Goal: Task Accomplishment & Management: Complete application form

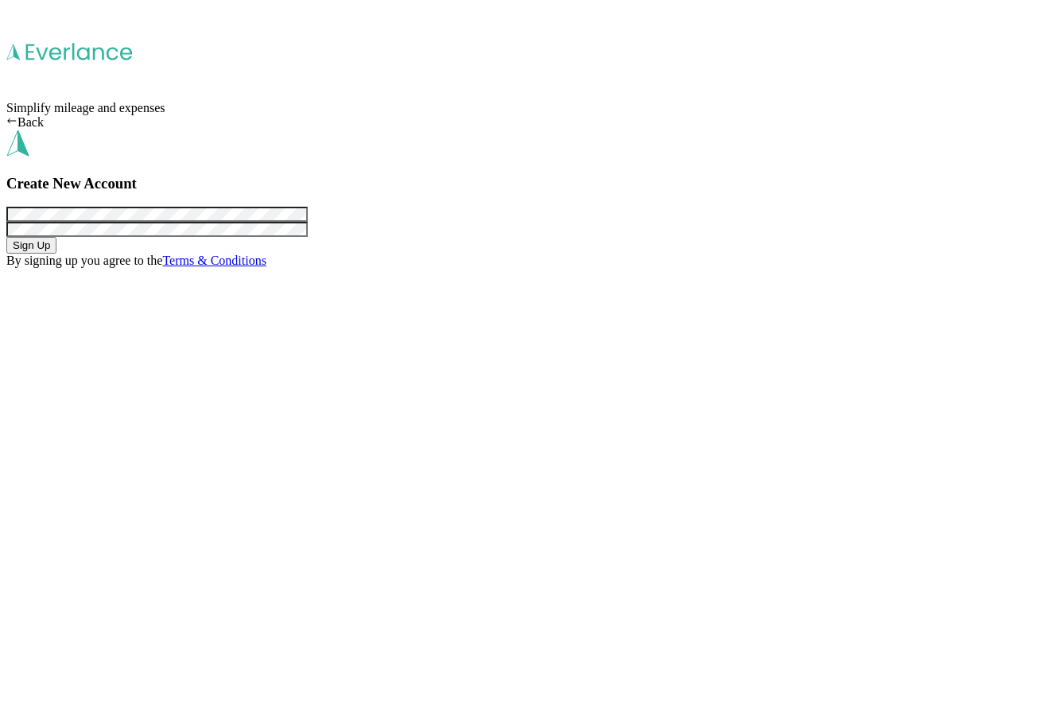
click at [56, 254] on button "Sign Up" at bounding box center [31, 245] width 50 height 17
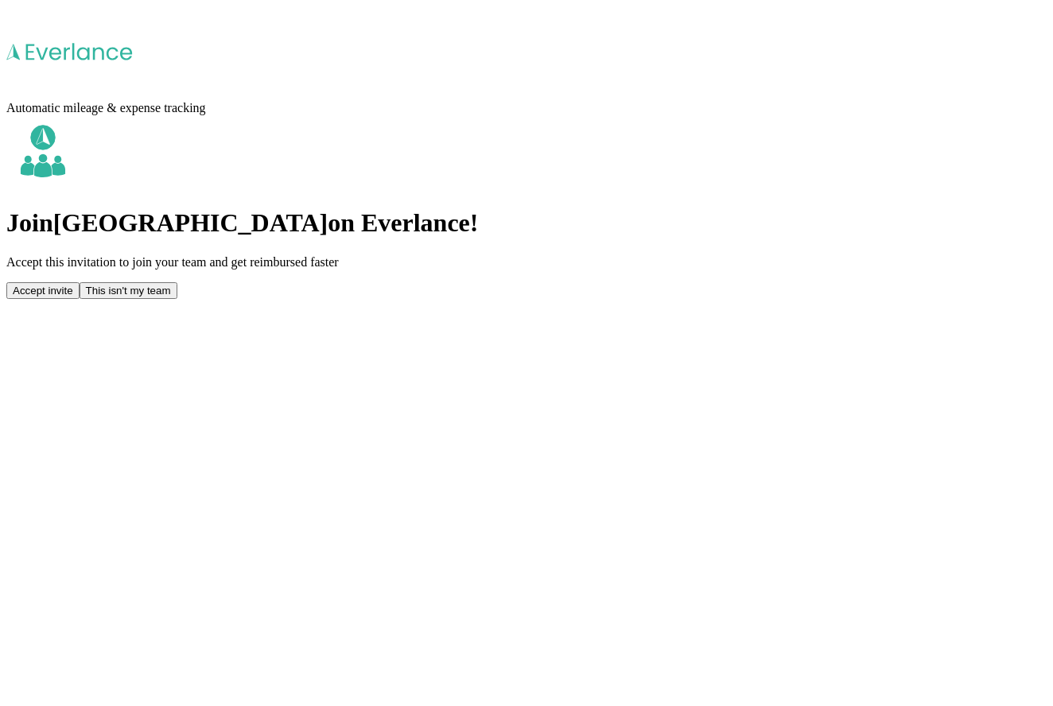
click at [80, 282] on button "Accept invite" at bounding box center [42, 290] width 73 height 17
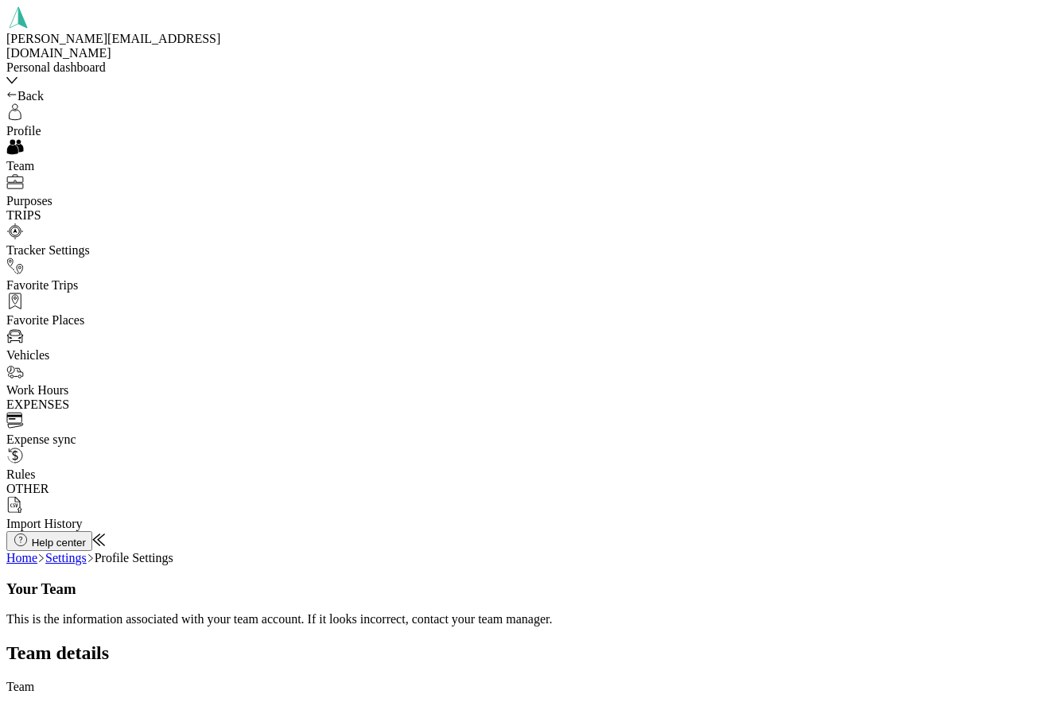
drag, startPoint x: 380, startPoint y: 255, endPoint x: 475, endPoint y: 255, distance: 94.7
click at [87, 551] on link "Settings" at bounding box center [65, 558] width 41 height 14
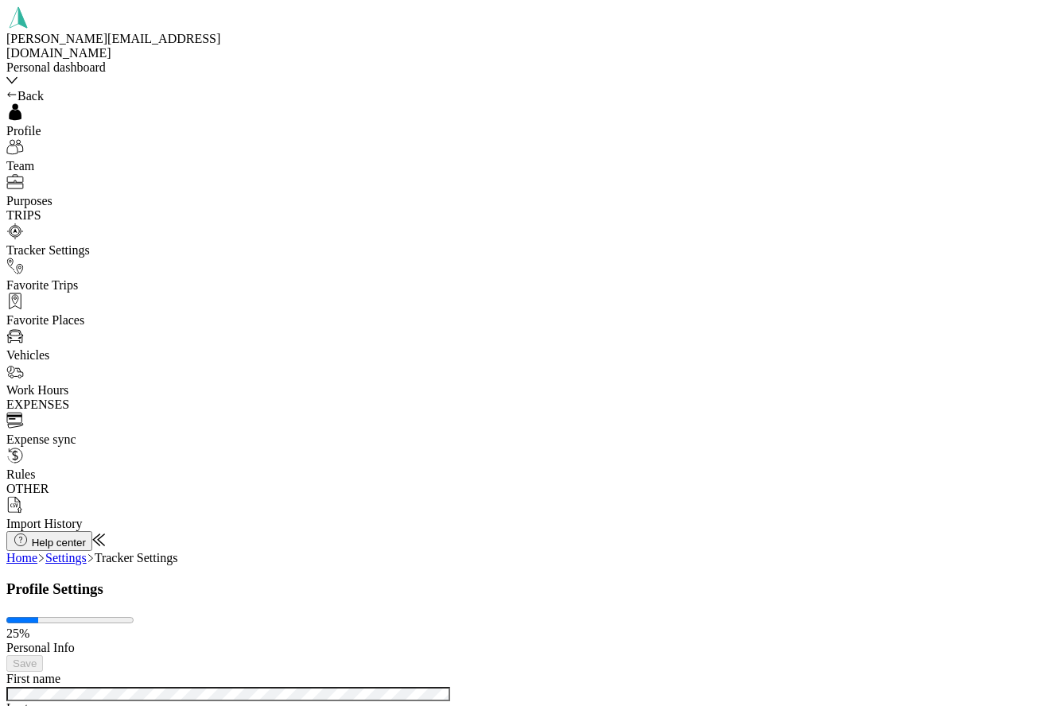
click at [27, 95] on div "Back" at bounding box center [117, 96] width 223 height 14
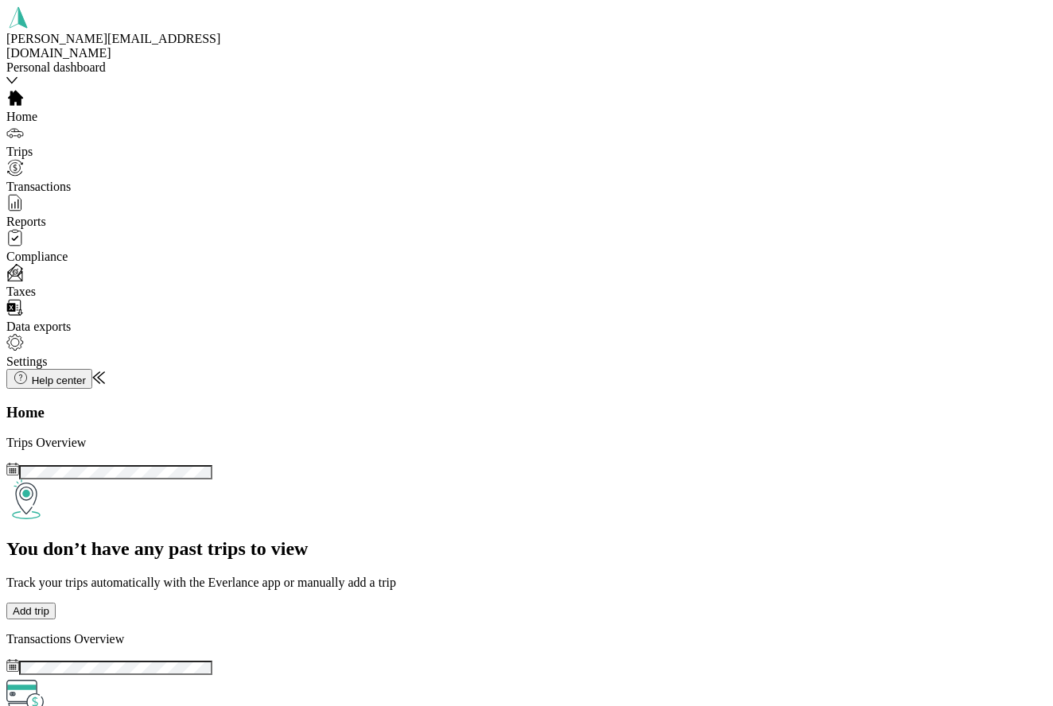
click at [56, 250] on span "Compliance" at bounding box center [36, 257] width 61 height 14
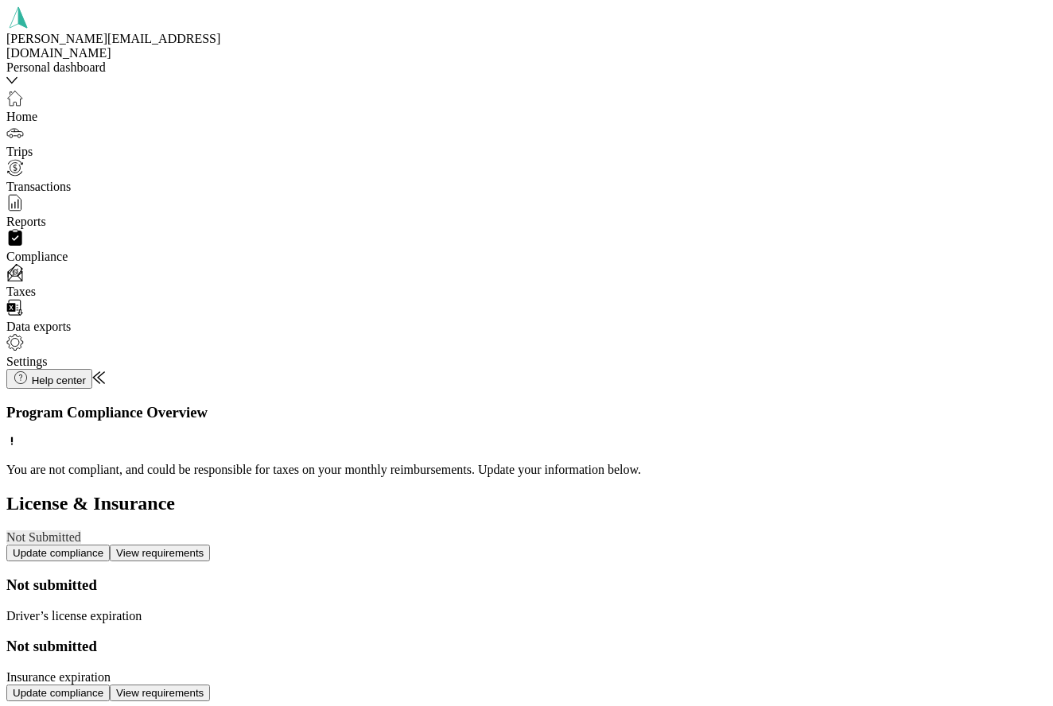
click at [110, 545] on button "Update compliance" at bounding box center [57, 553] width 103 height 17
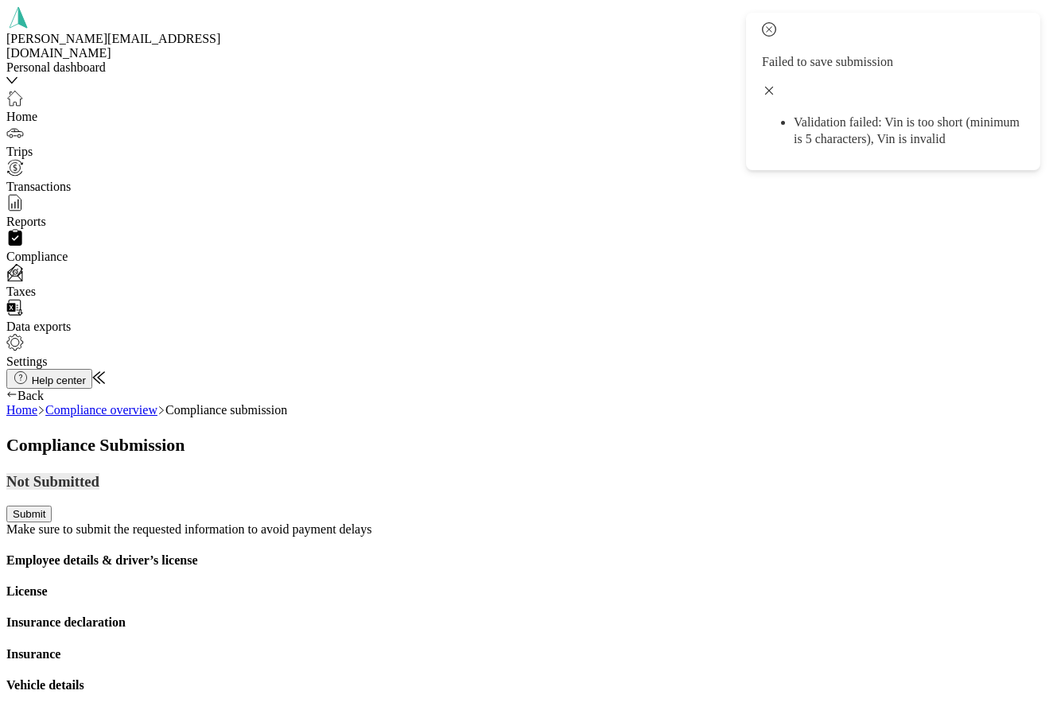
scroll to position [123, 0]
click at [776, 84] on icon at bounding box center [769, 91] width 14 height 14
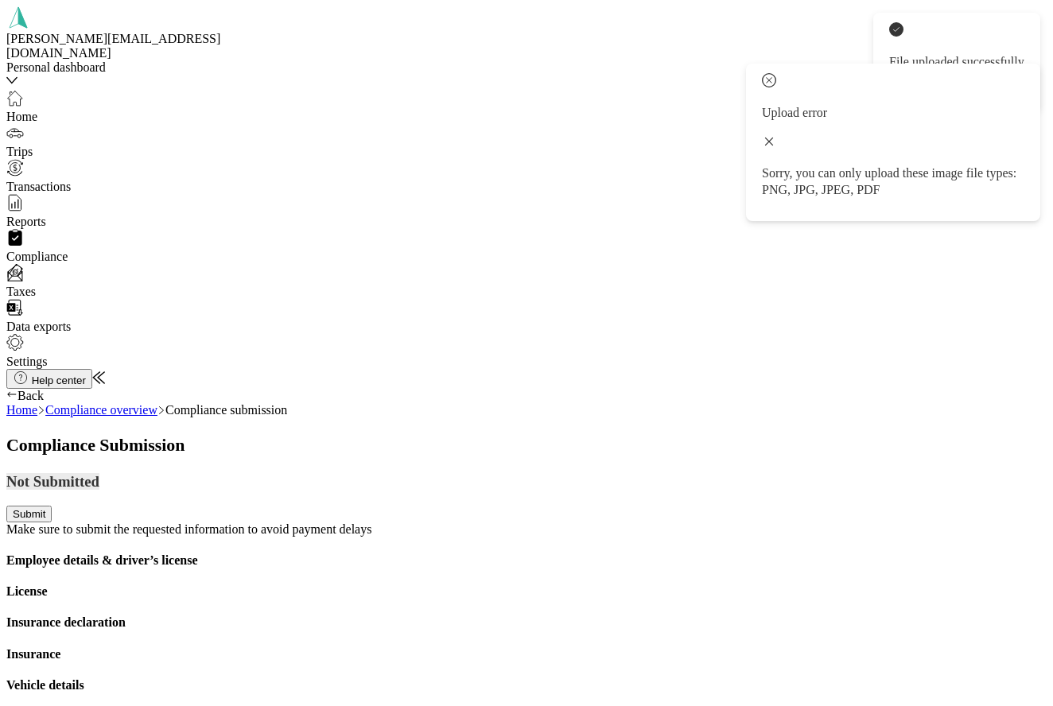
click at [776, 134] on icon at bounding box center [769, 141] width 14 height 14
click at [904, 84] on icon at bounding box center [896, 91] width 14 height 14
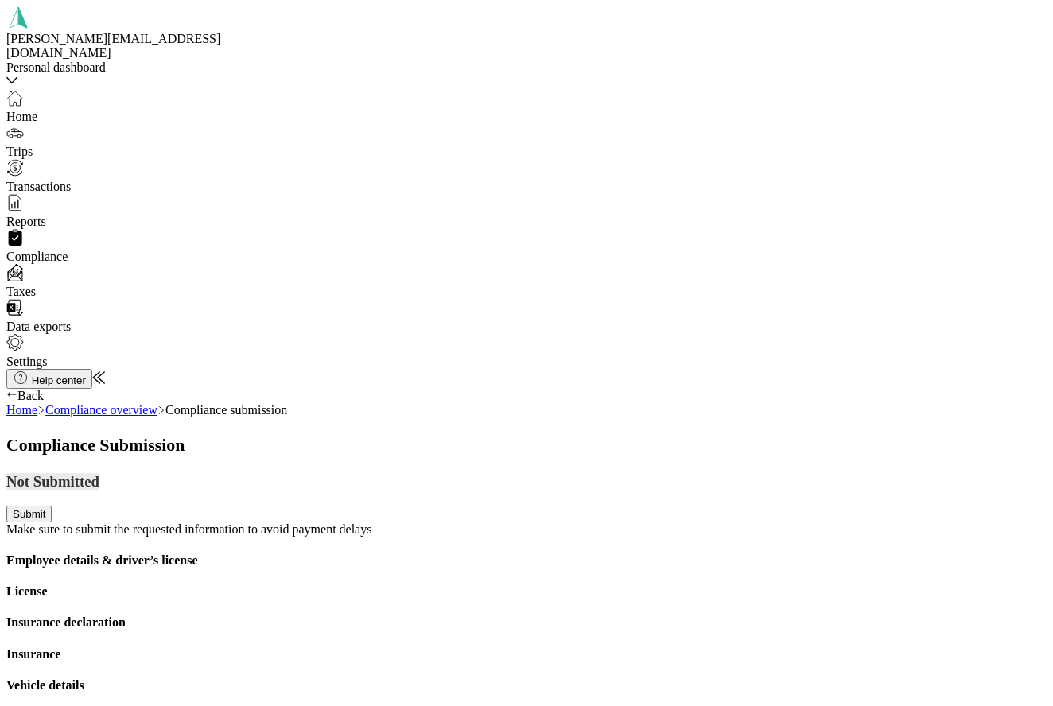
scroll to position [218, 0]
click at [776, 84] on icon at bounding box center [769, 91] width 14 height 14
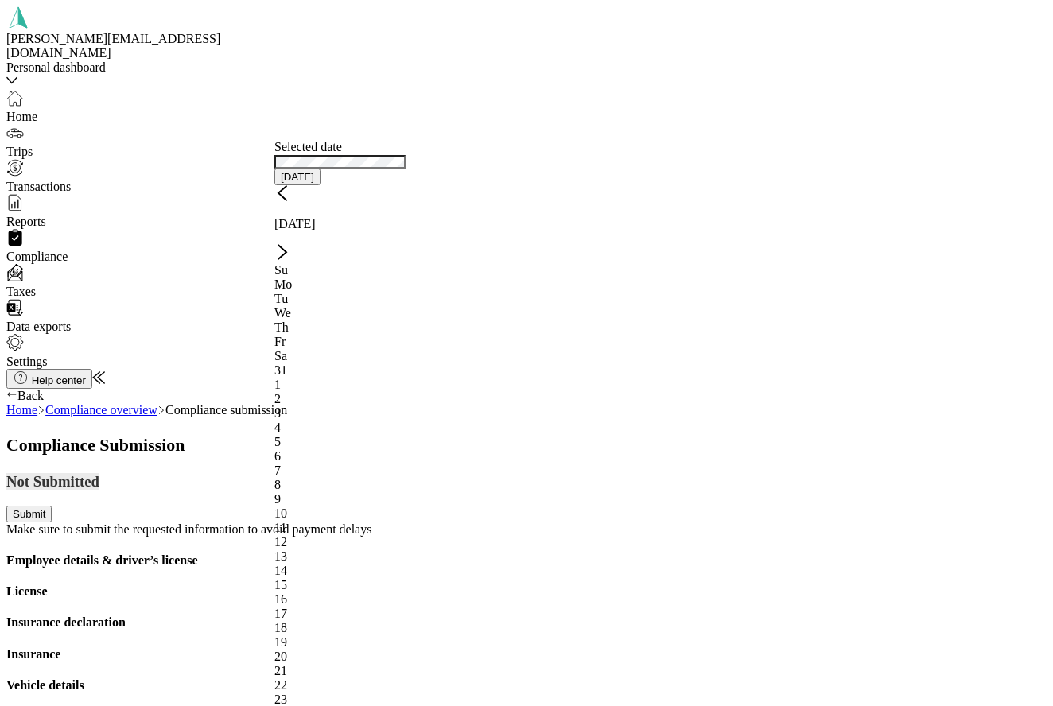
click at [337, 378] on div "1" at bounding box center [339, 385] width 131 height 14
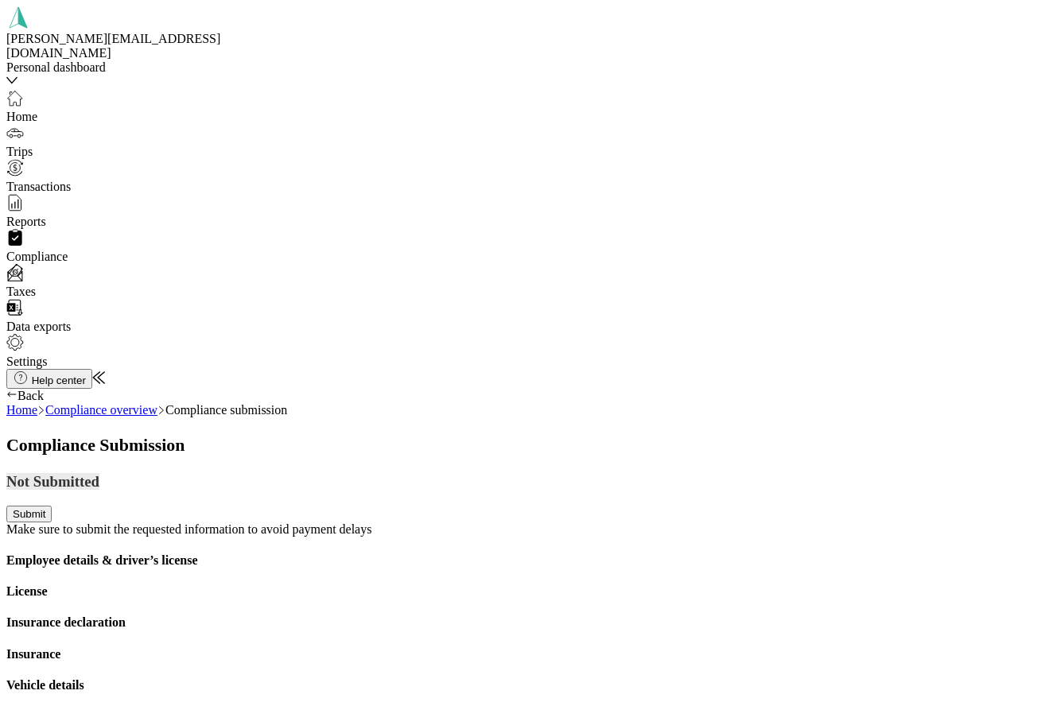
scroll to position [20, 0]
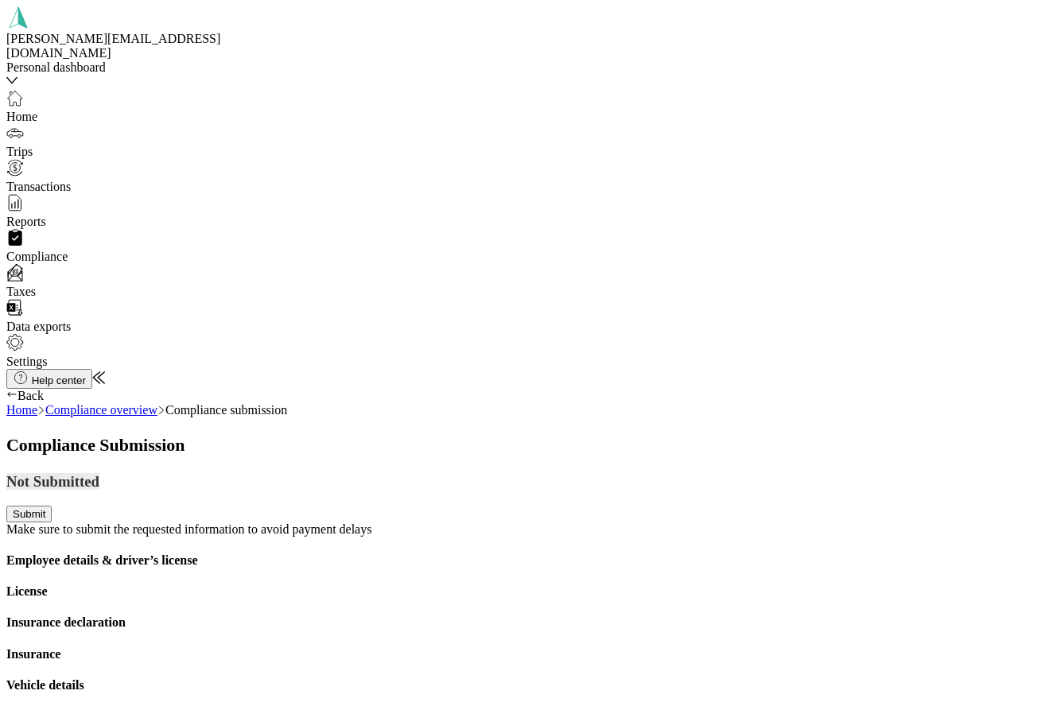
click at [49, 250] on span "Compliance" at bounding box center [36, 257] width 61 height 14
click at [68, 250] on span "Compliance" at bounding box center [36, 257] width 61 height 14
click at [158, 403] on link "Compliance overview" at bounding box center [101, 410] width 112 height 14
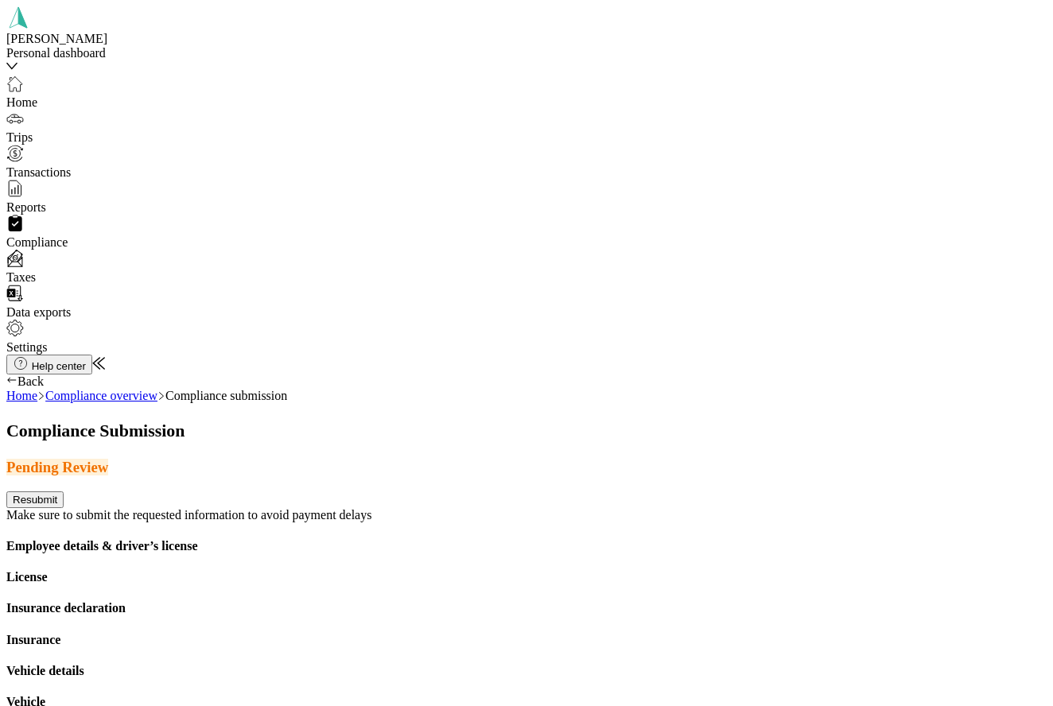
click at [776, 84] on icon at bounding box center [769, 91] width 14 height 14
click at [64, 492] on button "Resubmit" at bounding box center [34, 500] width 57 height 17
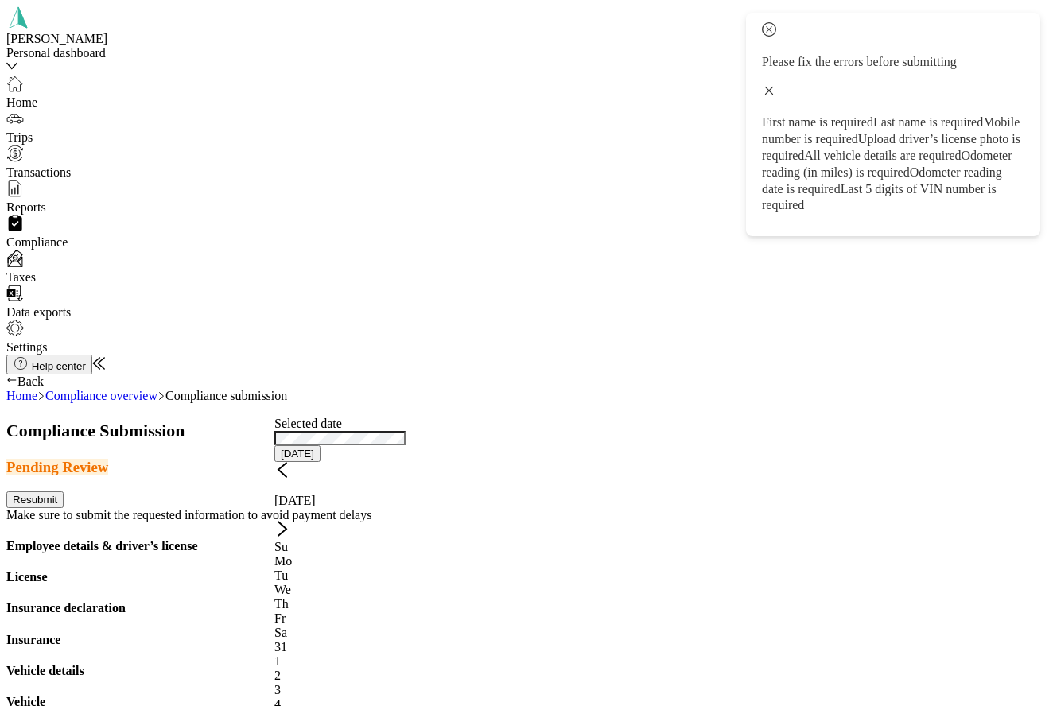
click at [406, 706] on div "5" at bounding box center [339, 719] width 131 height 14
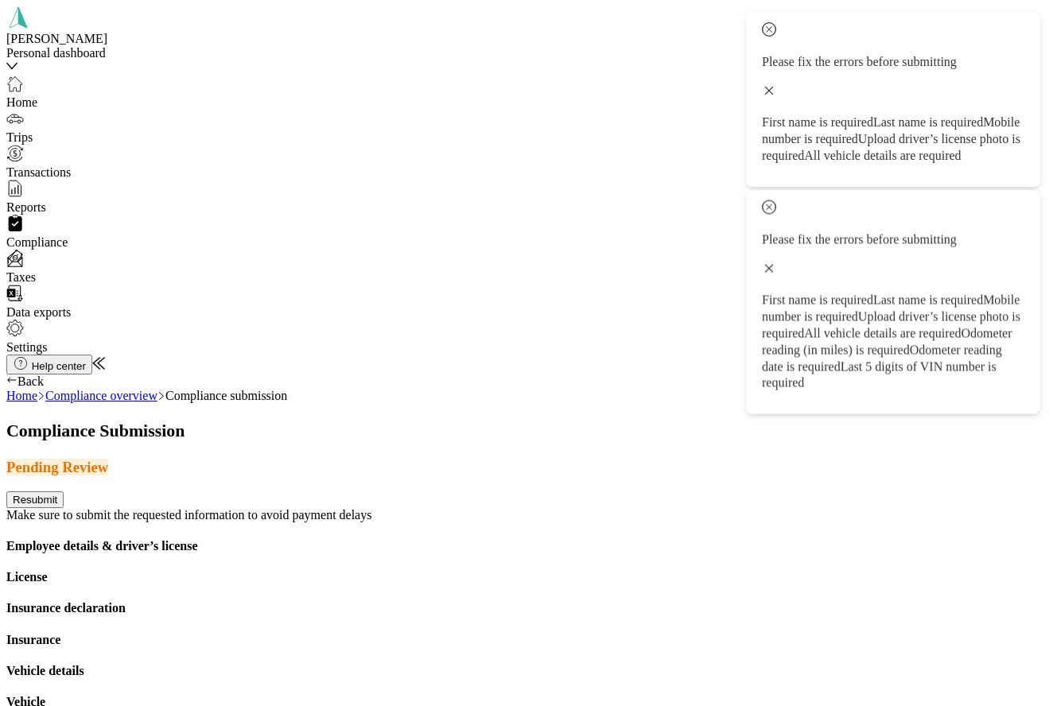
scroll to position [0, 0]
click at [354, 539] on h4 "Employee details & driver’s license" at bounding box center [526, 546] width 1040 height 14
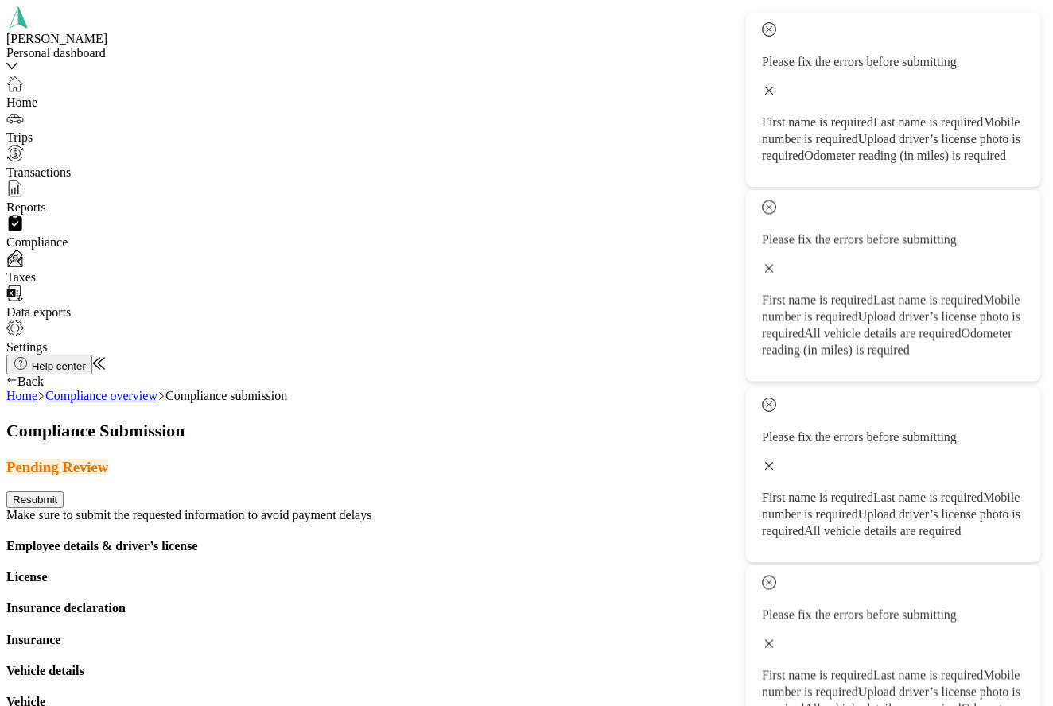
scroll to position [170, 0]
click at [776, 84] on icon at bounding box center [769, 91] width 14 height 14
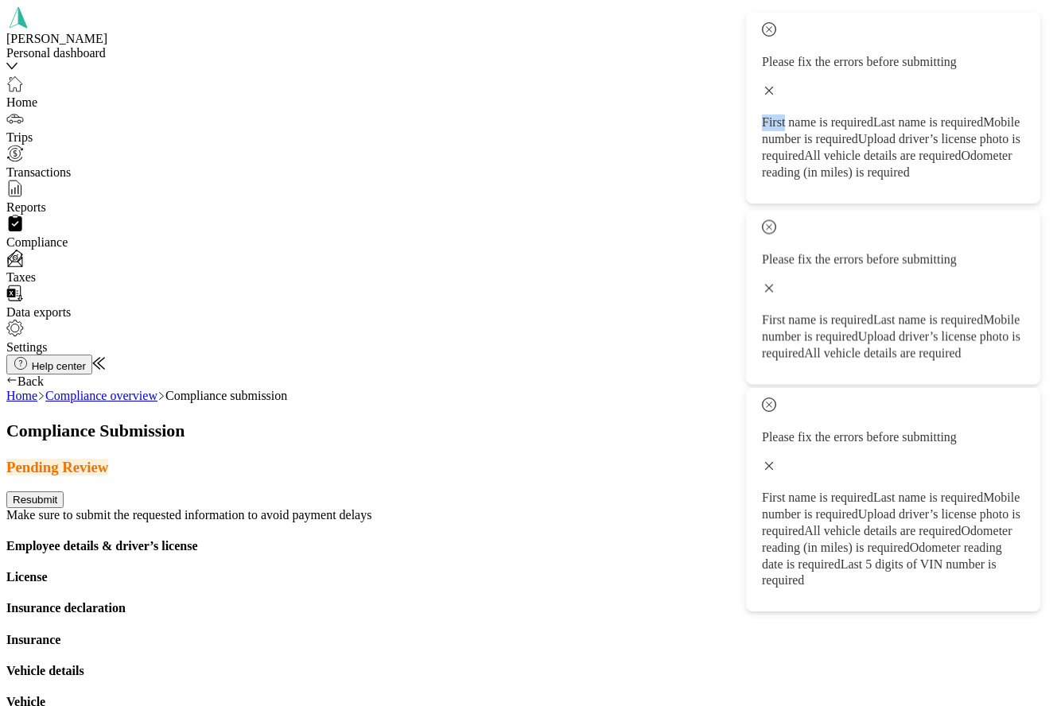
click at [776, 84] on icon at bounding box center [769, 91] width 14 height 14
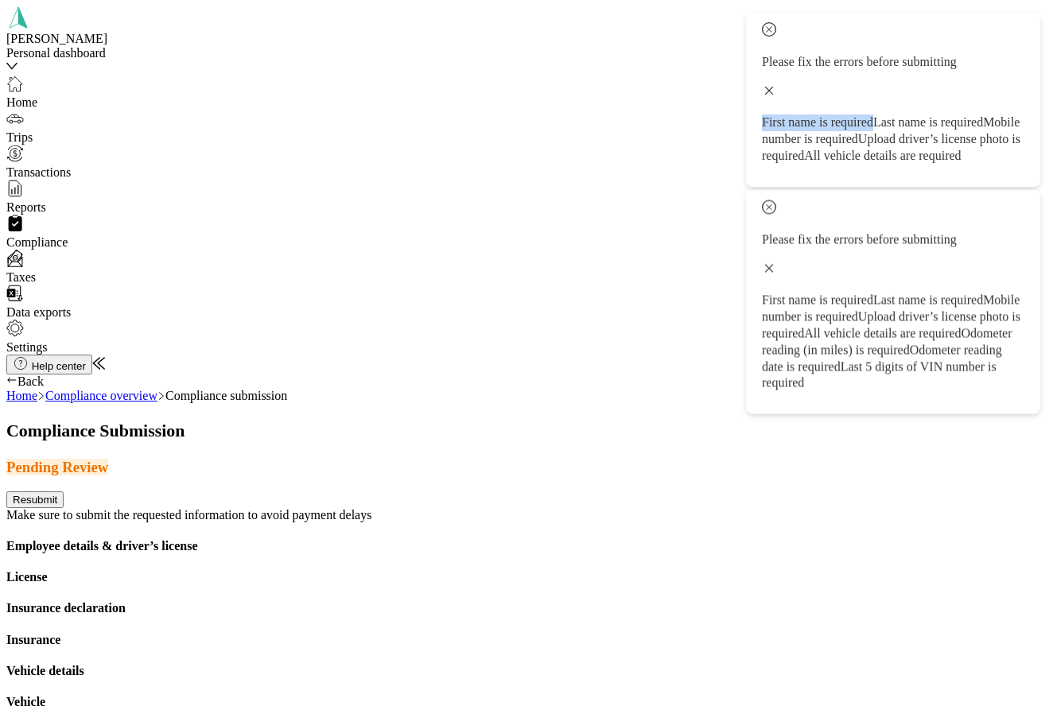
click at [776, 84] on icon at bounding box center [769, 91] width 14 height 14
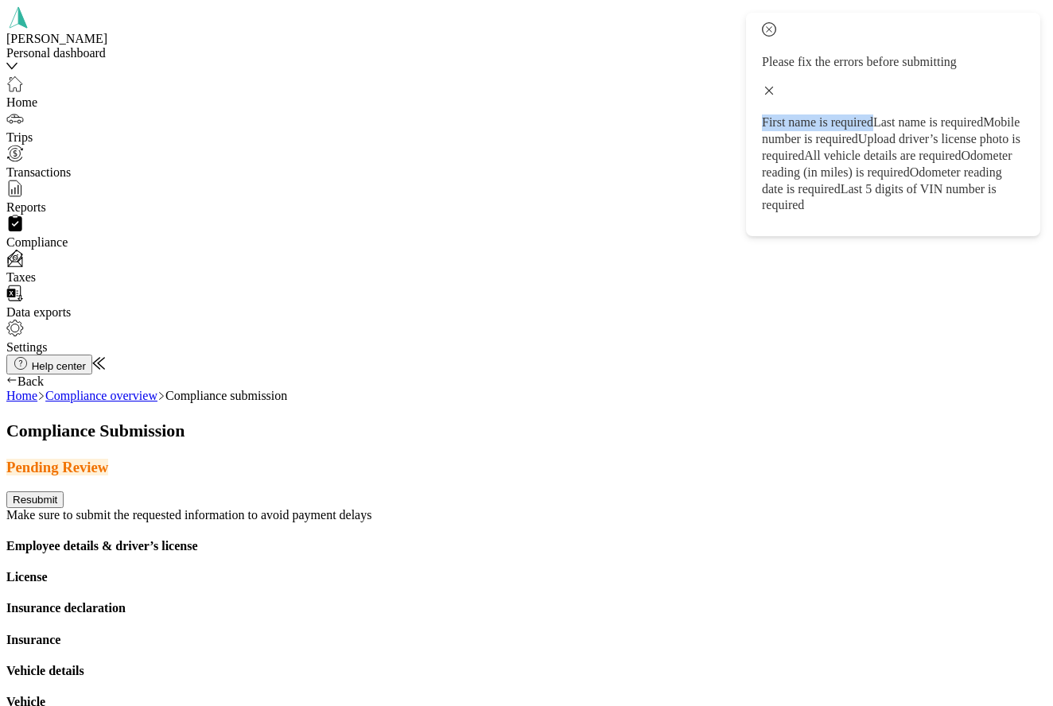
click at [776, 84] on icon at bounding box center [769, 91] width 14 height 14
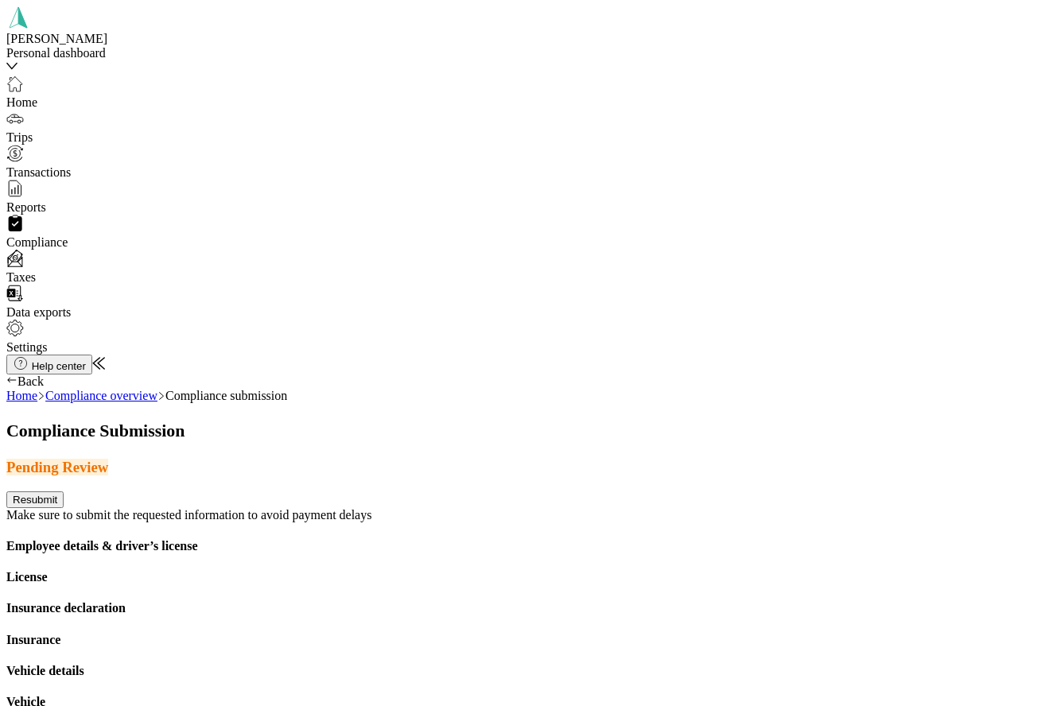
scroll to position [0, 0]
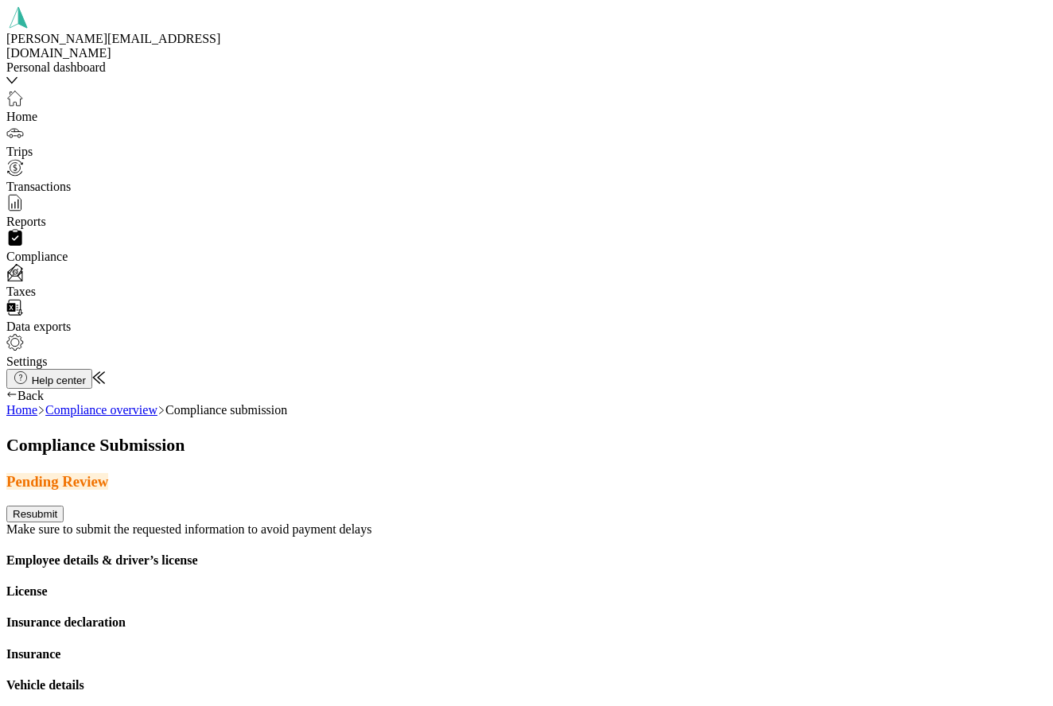
click at [354, 554] on h4 "Employee details & driver’s license" at bounding box center [526, 561] width 1040 height 14
click at [64, 506] on button "Resubmit" at bounding box center [34, 514] width 57 height 17
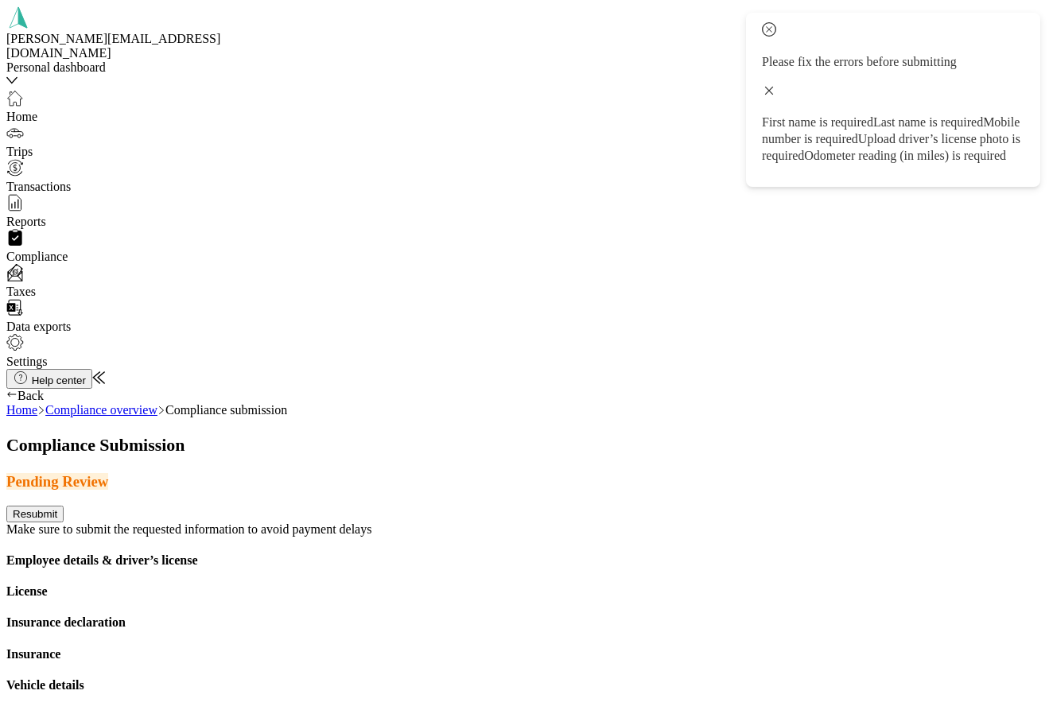
click at [776, 84] on icon at bounding box center [769, 91] width 14 height 14
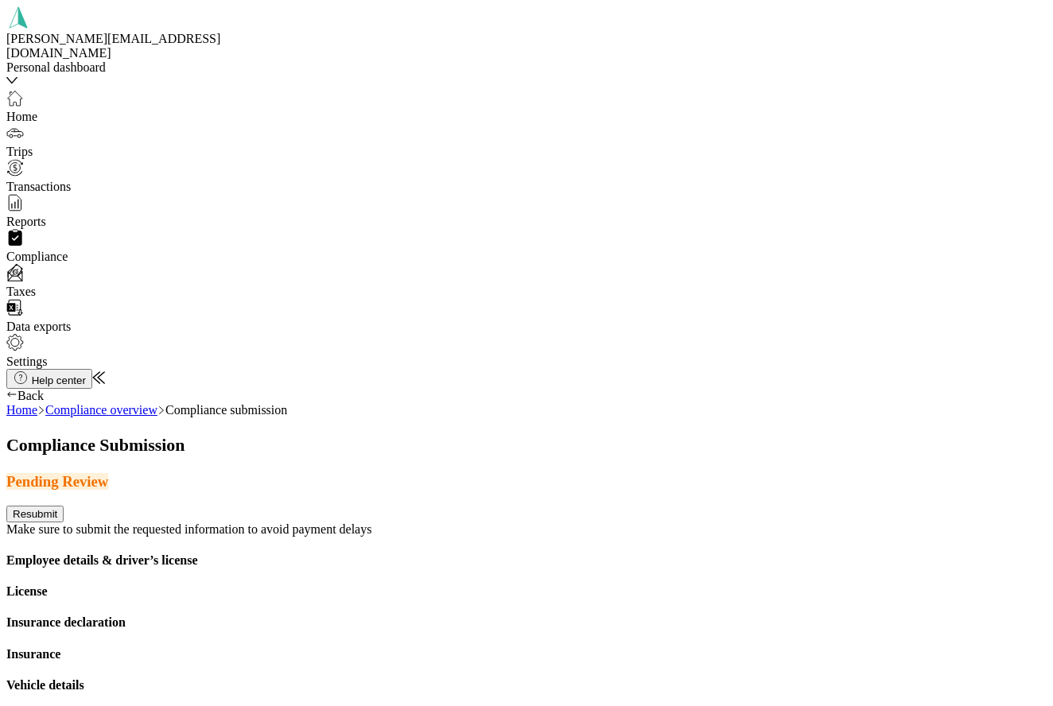
click at [385, 554] on h4 "Employee details & driver’s license" at bounding box center [526, 561] width 1040 height 14
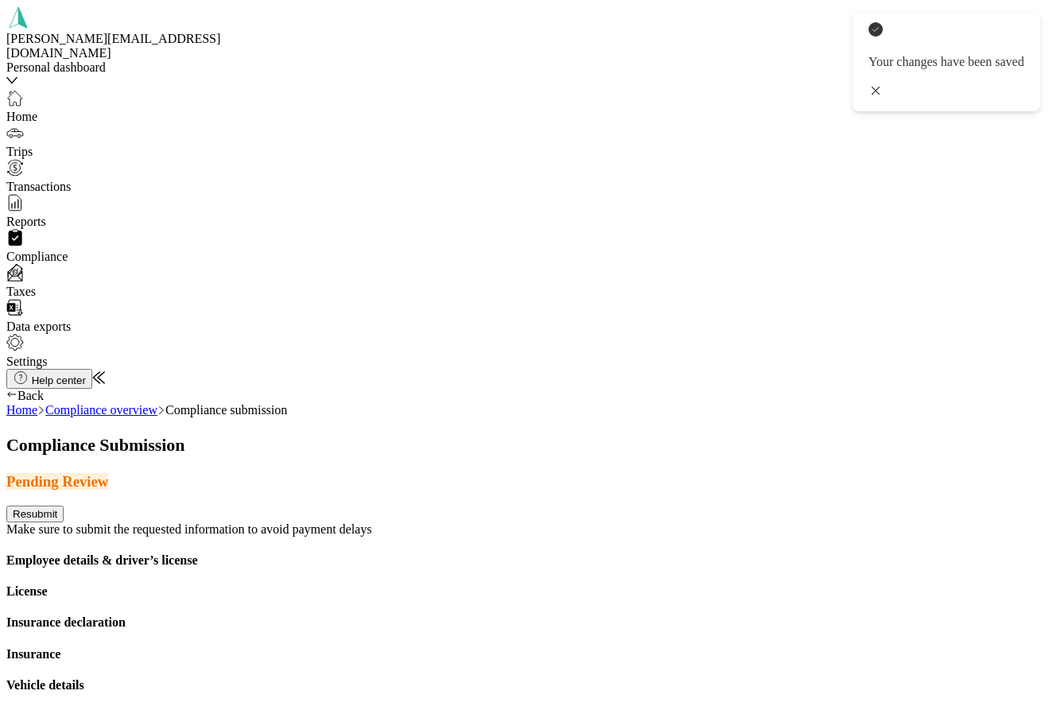
scroll to position [327, 0]
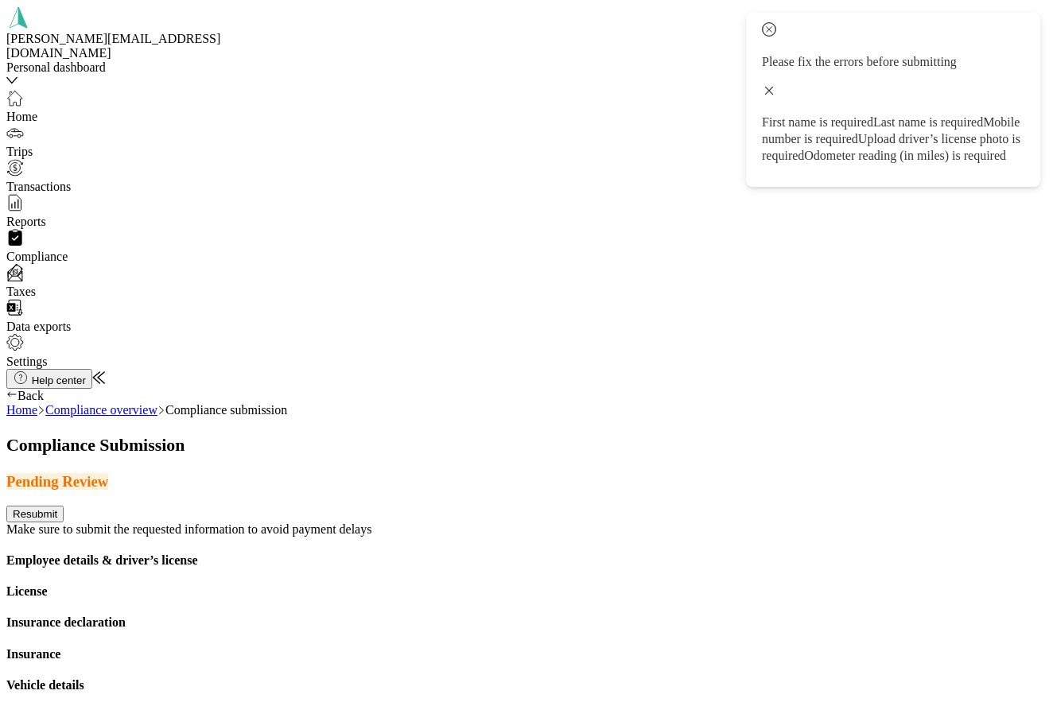
scroll to position [48, 0]
click at [400, 554] on h4 "Employee details & driver’s license" at bounding box center [526, 561] width 1040 height 14
